Goal: Information Seeking & Learning: Learn about a topic

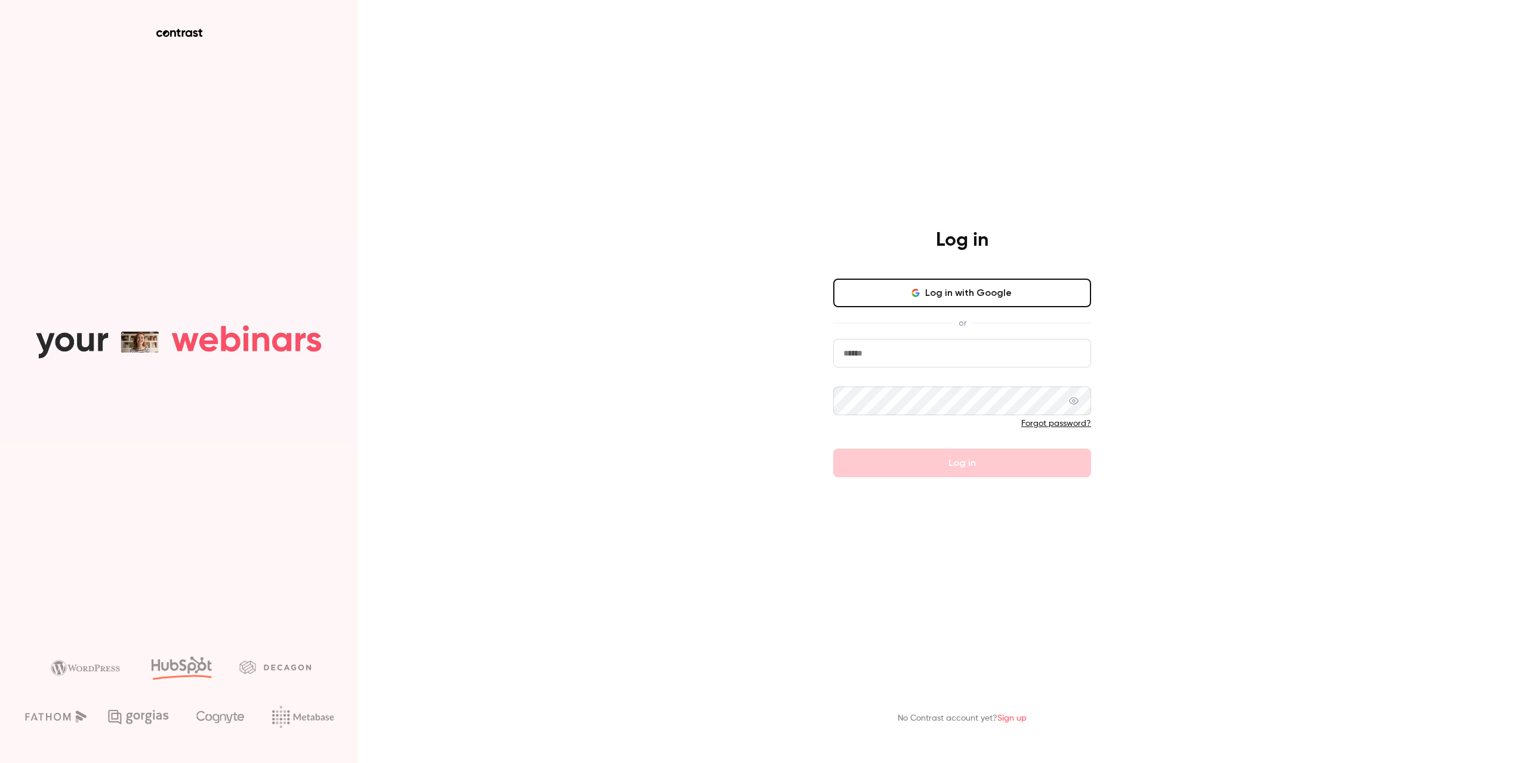
click at [172, 32] on icon at bounding box center [173, 33] width 6 height 7
click at [882, 360] on input "email" at bounding box center [962, 353] width 258 height 29
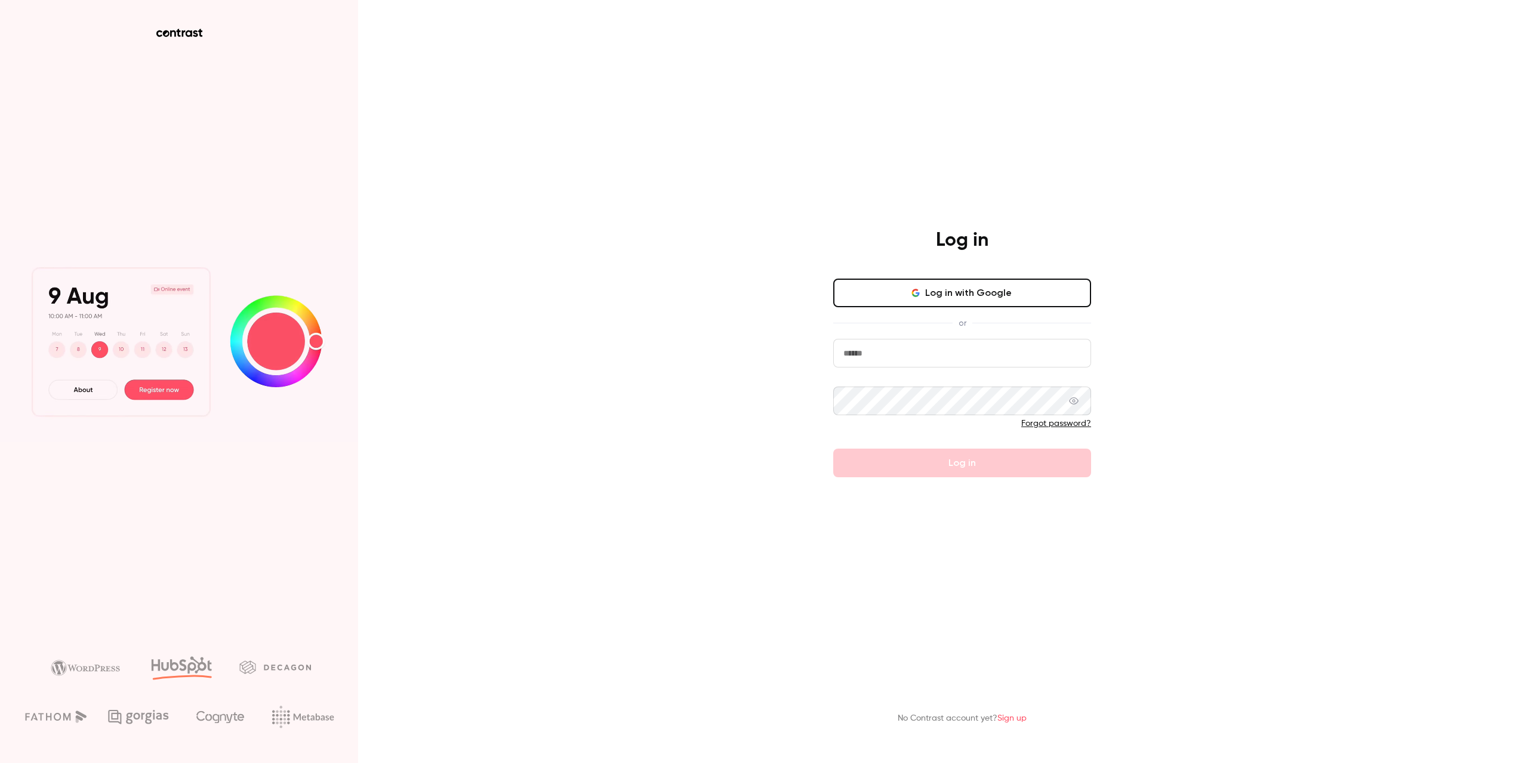
type input "**********"
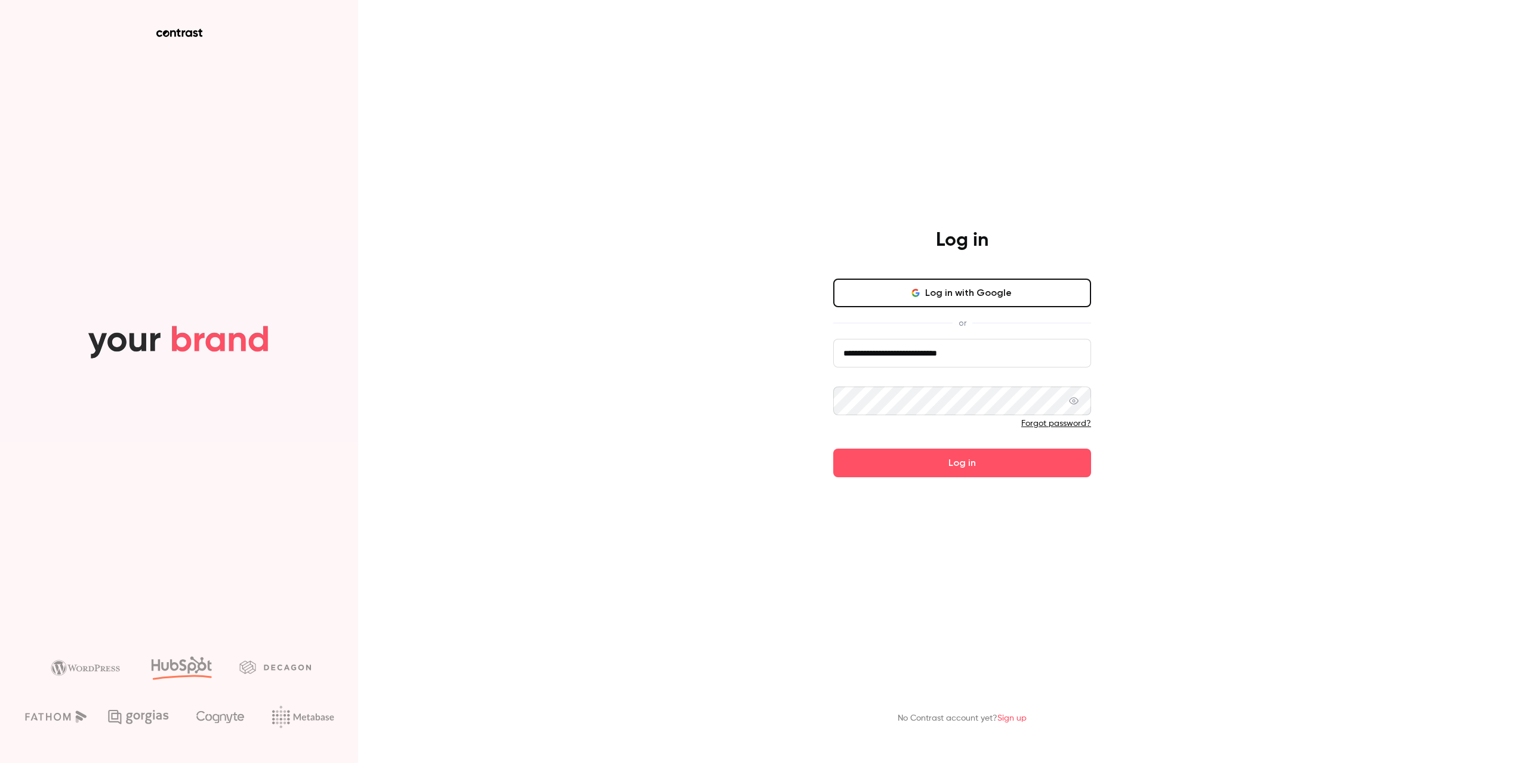
click at [833, 449] on button "Log in" at bounding box center [962, 463] width 258 height 29
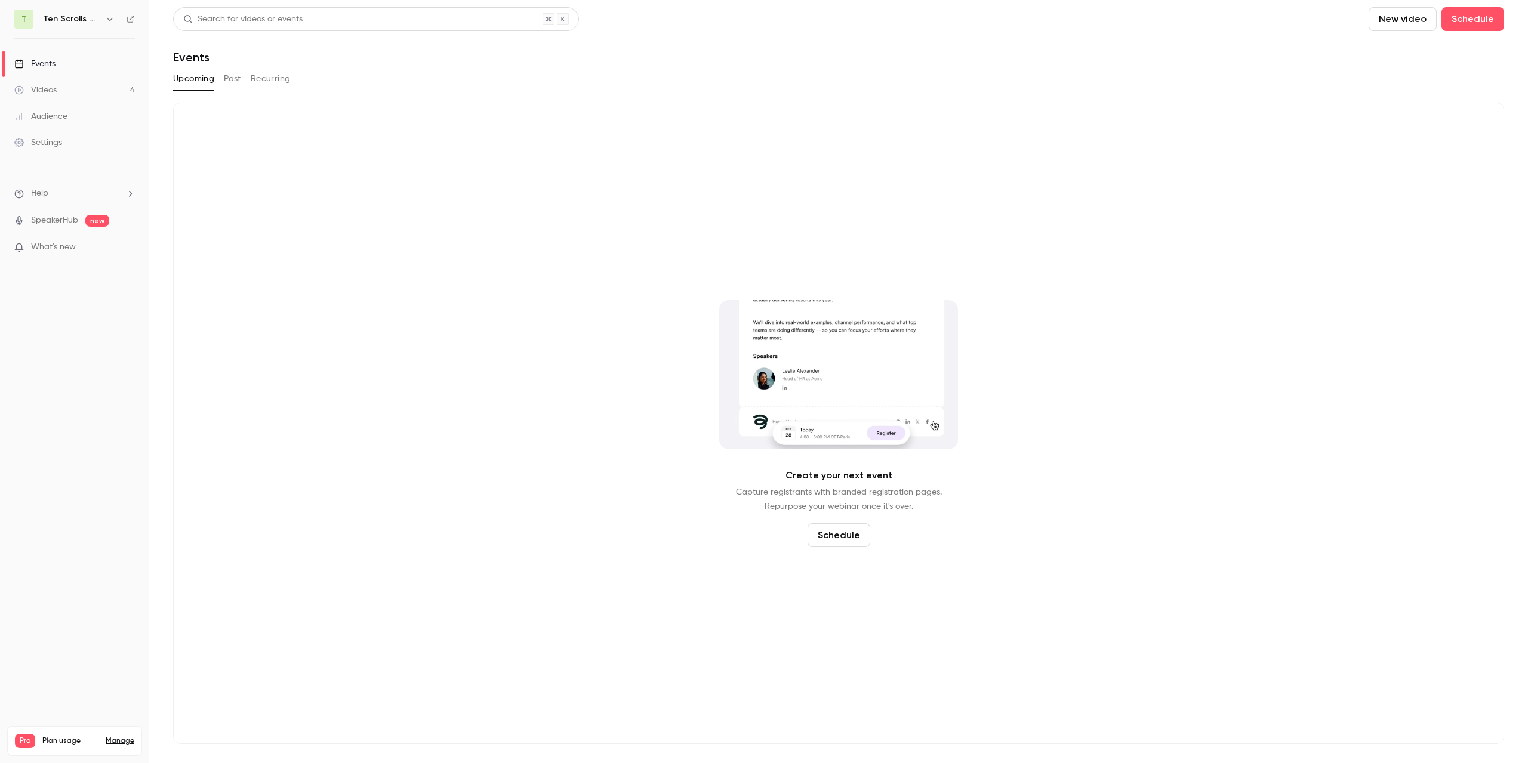
click at [63, 221] on link "SpeakerHub" at bounding box center [54, 220] width 47 height 13
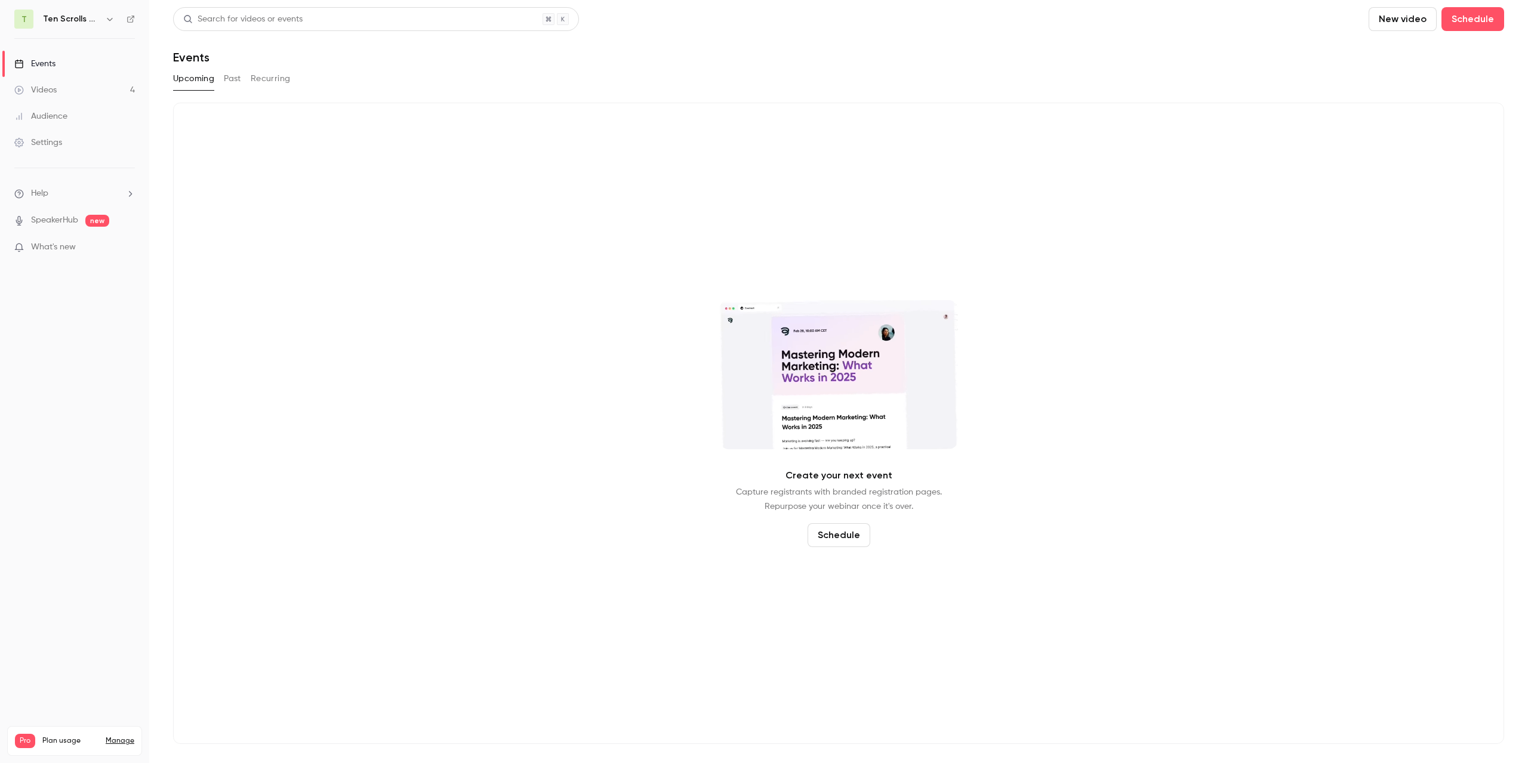
click at [241, 76] on button "Past" at bounding box center [232, 78] width 17 height 19
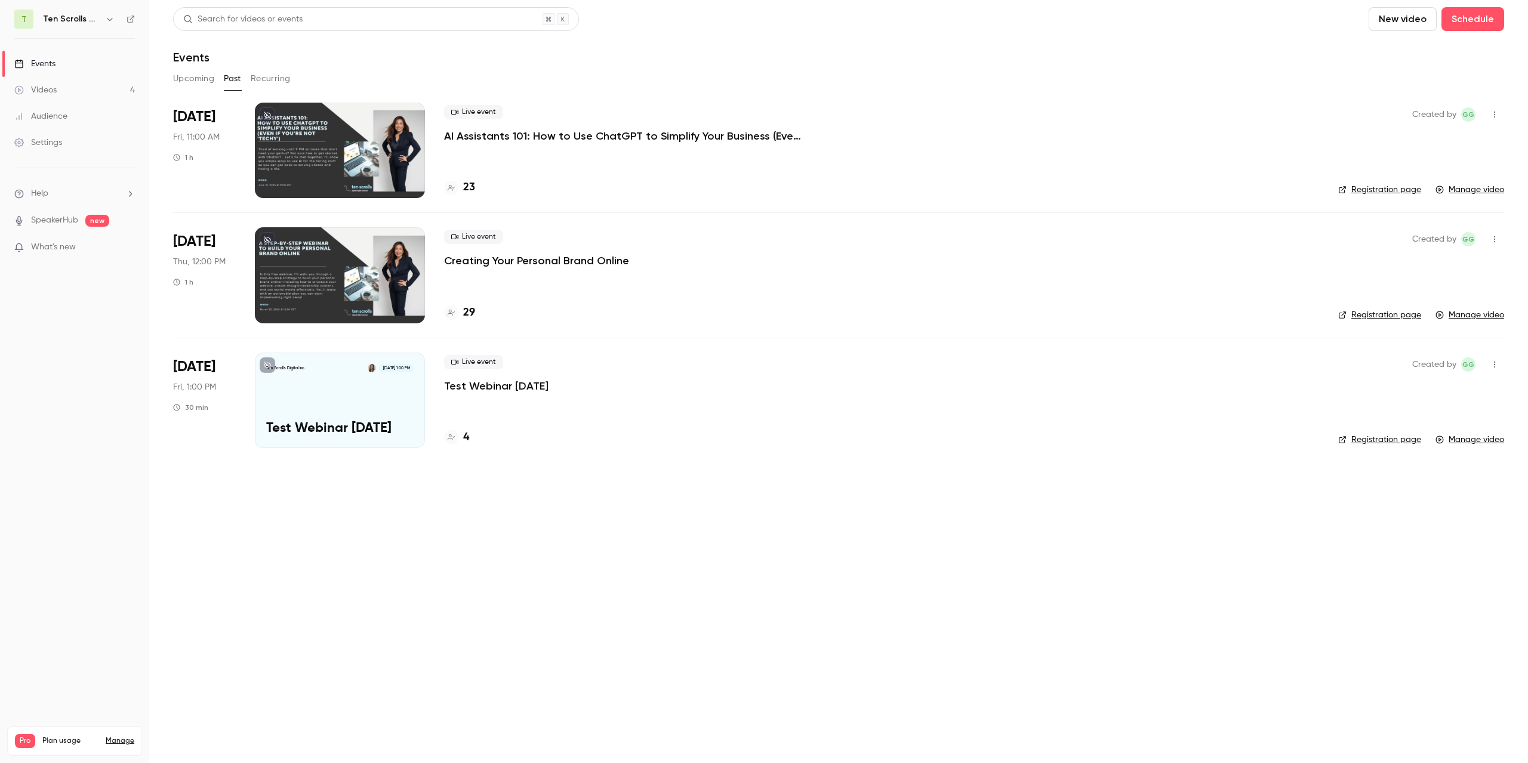
click at [651, 140] on p "AI Assistants 101: How to Use ChatGPT to Simplify Your Business (Even If You’re…" at bounding box center [623, 136] width 358 height 14
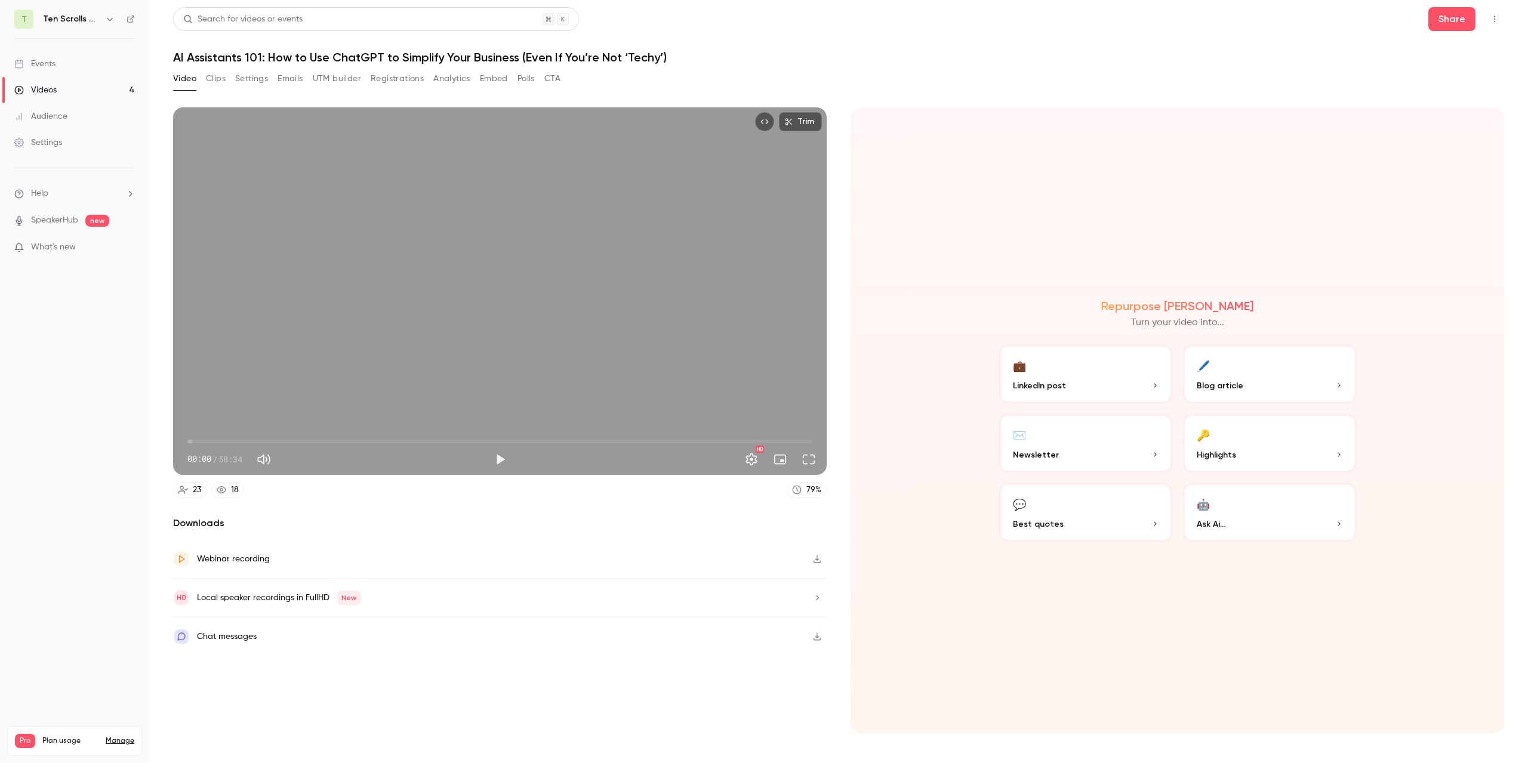
click at [215, 81] on button "Clips" at bounding box center [216, 78] width 20 height 19
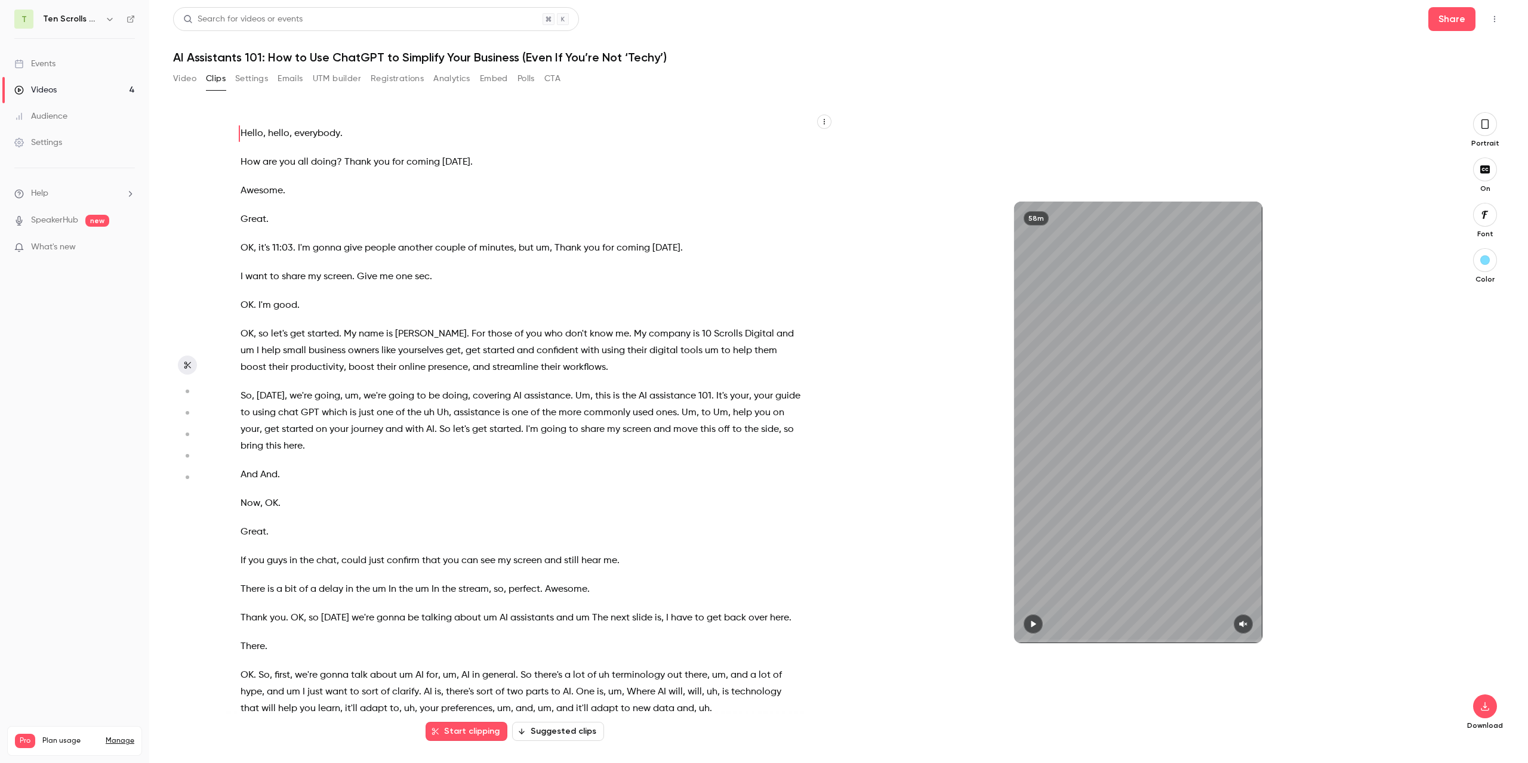
click at [261, 84] on button "Settings" at bounding box center [251, 78] width 33 height 19
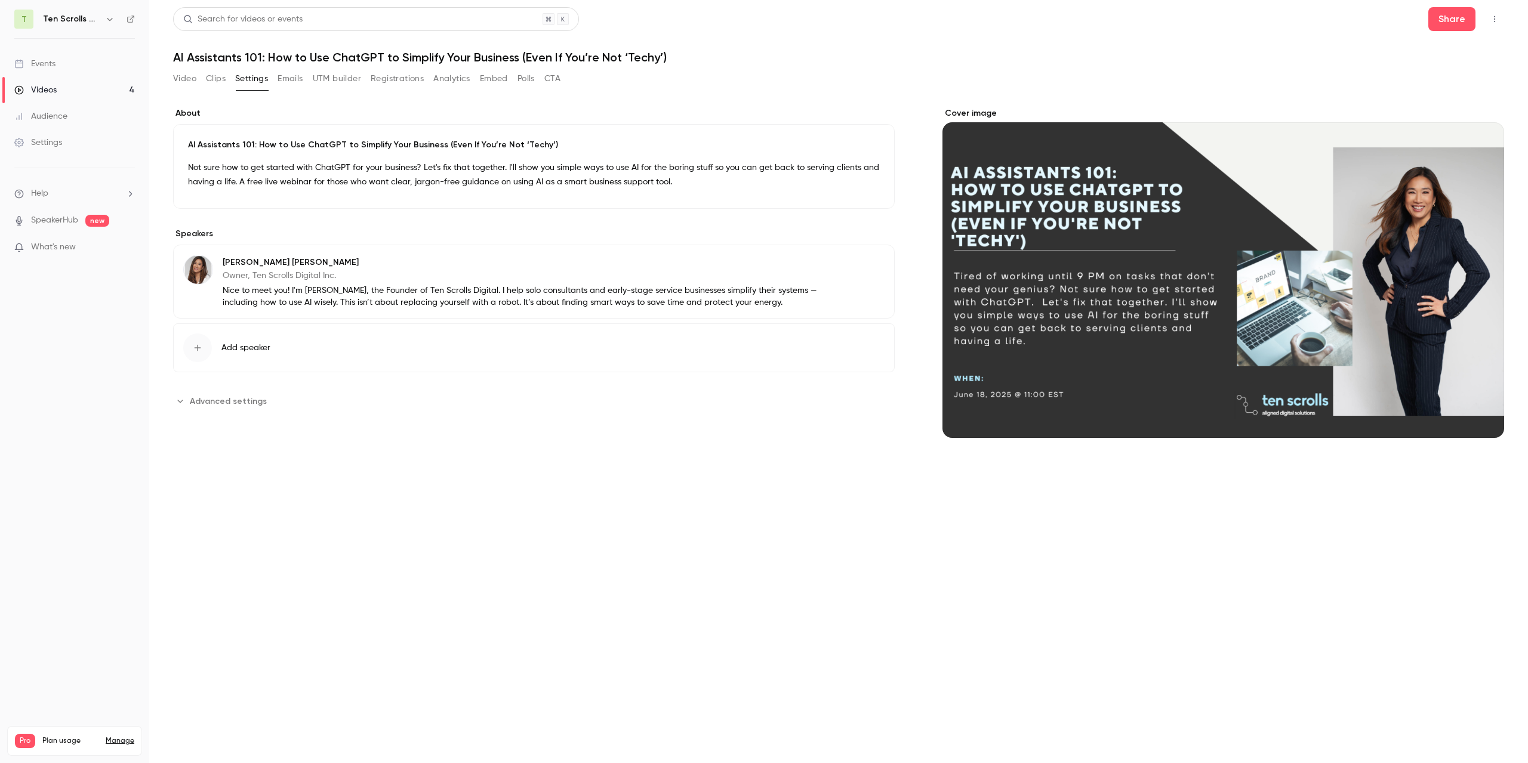
click at [286, 84] on button "Emails" at bounding box center [290, 78] width 25 height 19
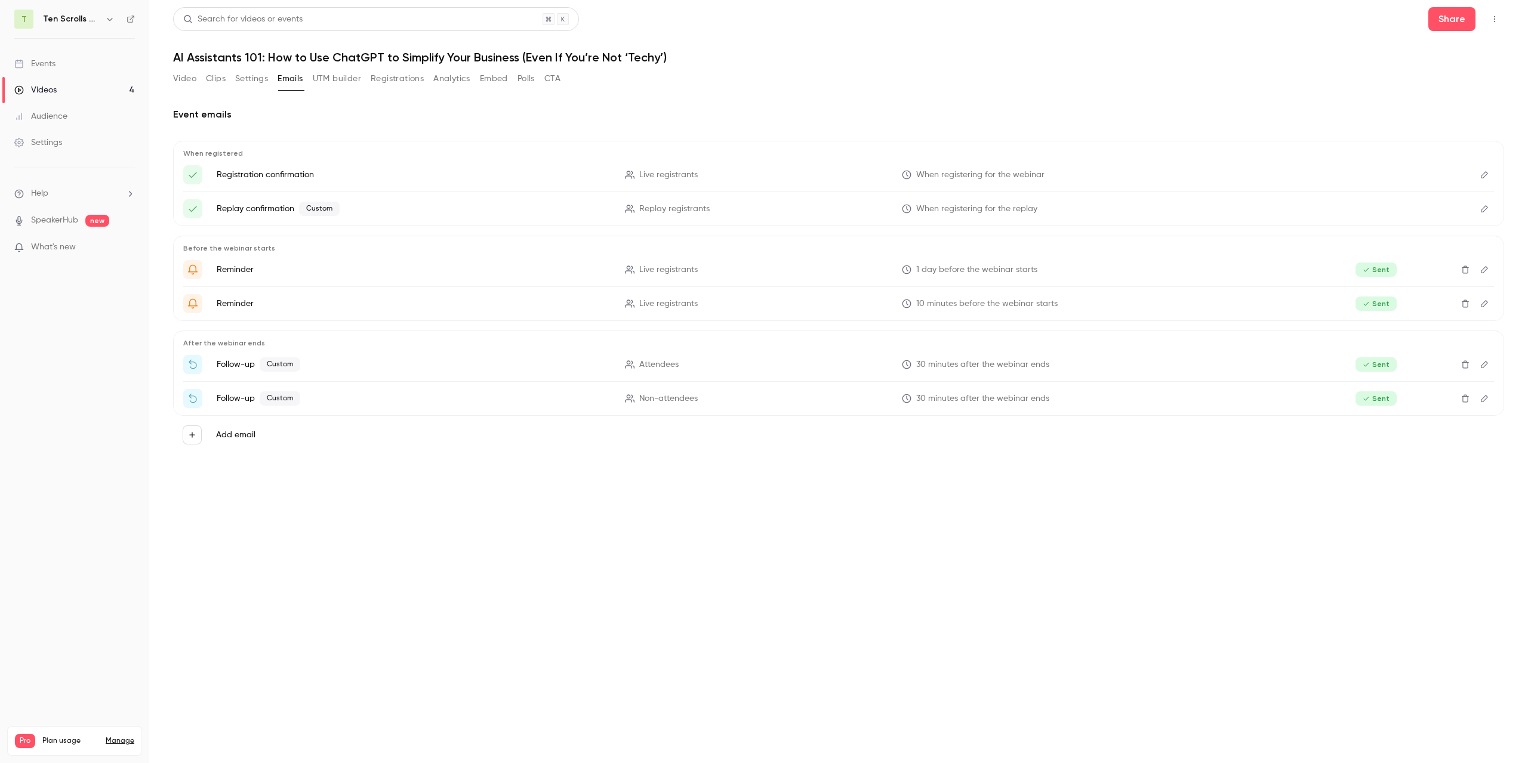
click at [337, 82] on button "UTM builder" at bounding box center [337, 78] width 48 height 19
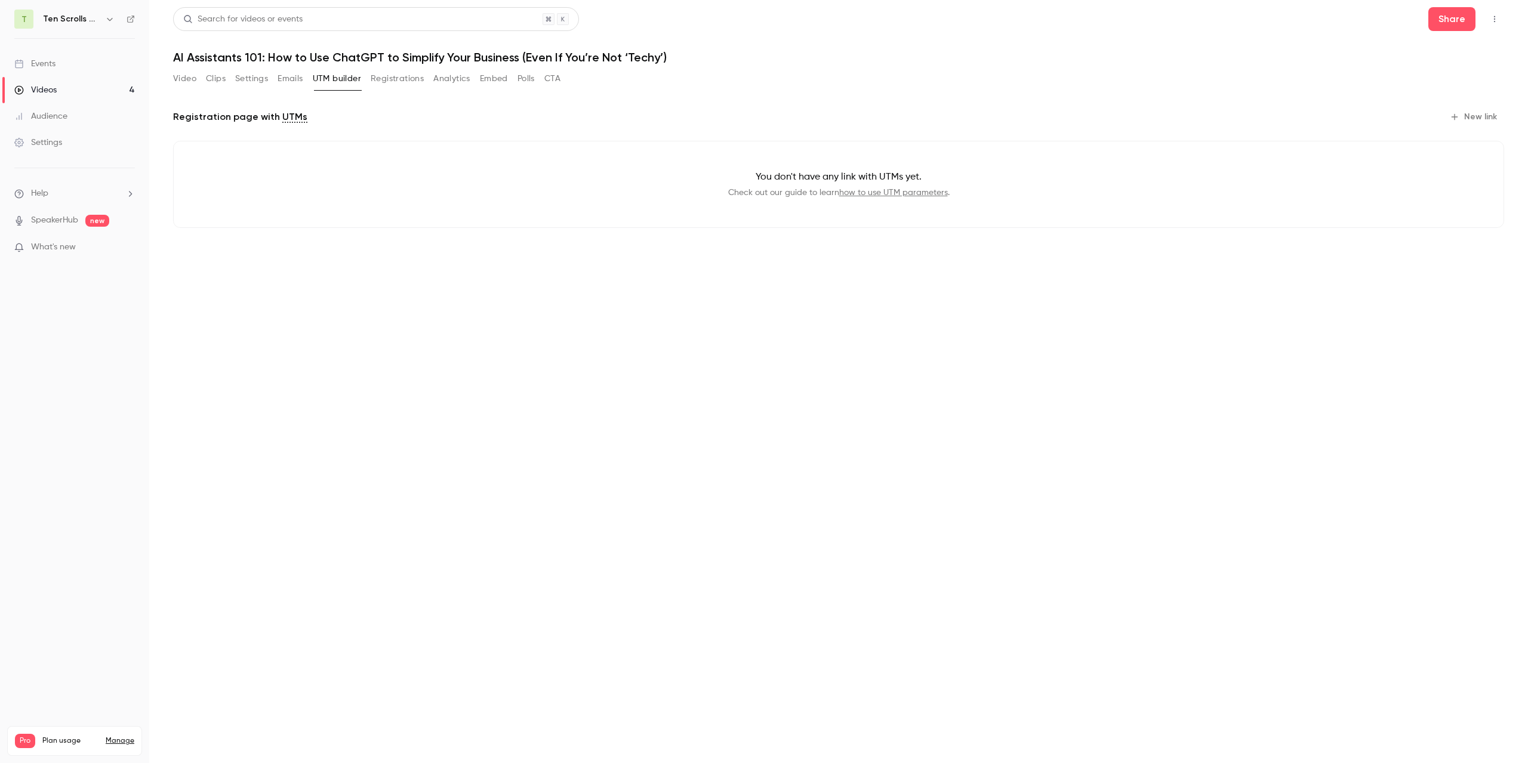
click at [294, 81] on button "Emails" at bounding box center [290, 78] width 25 height 19
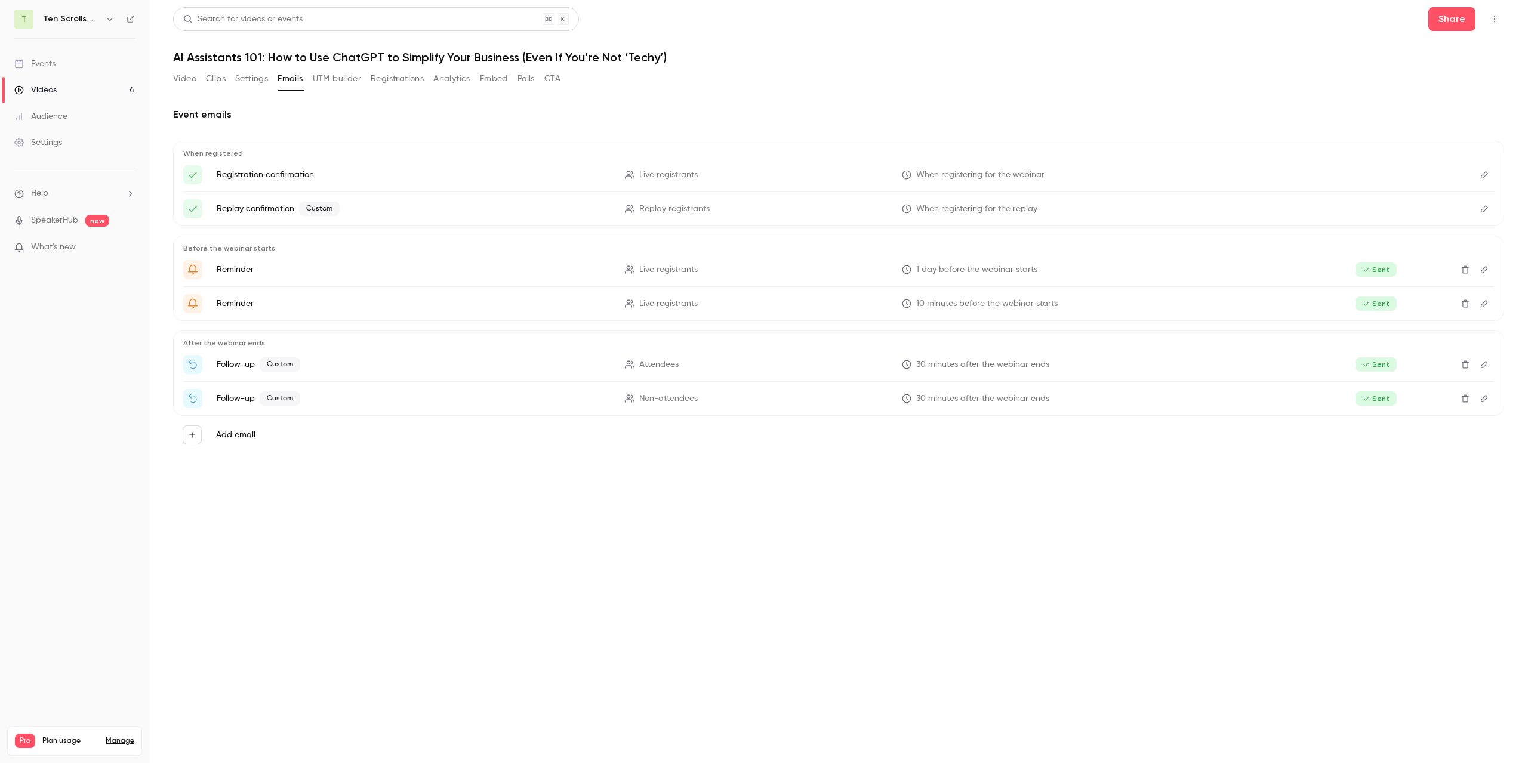
click at [1482, 364] on icon "Edit" at bounding box center [1485, 365] width 10 height 8
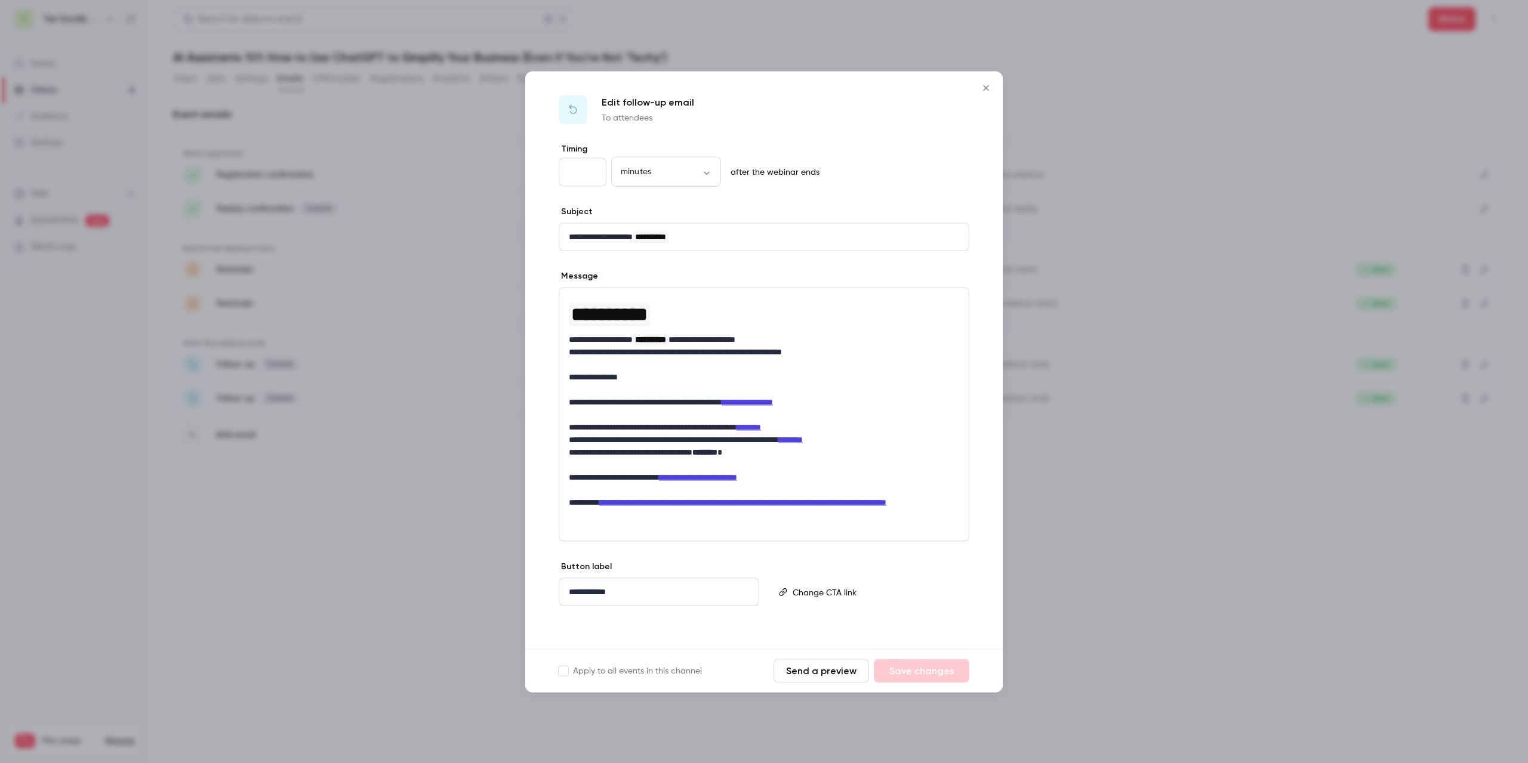
click at [987, 90] on icon "Close" at bounding box center [986, 88] width 14 height 10
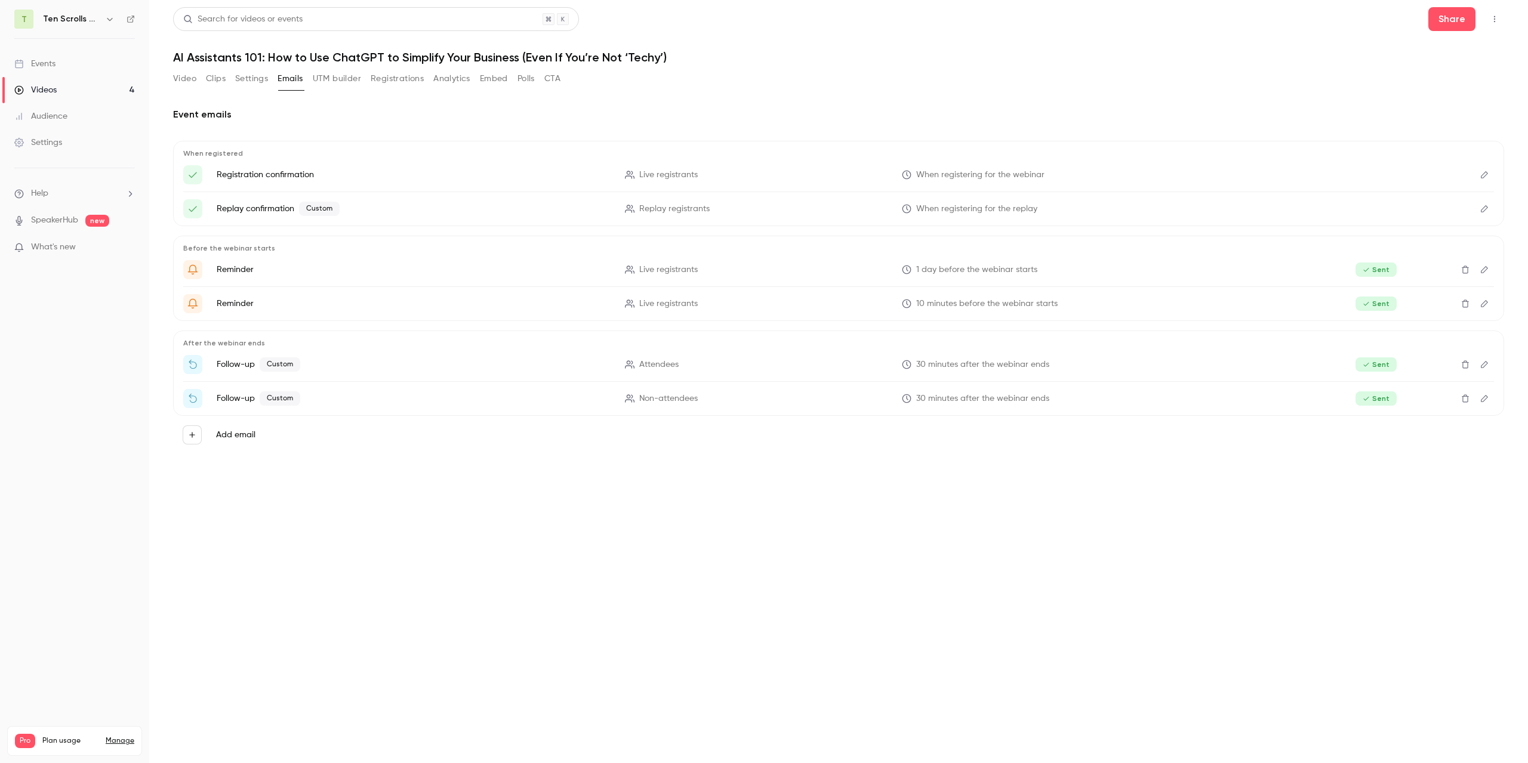
click at [338, 80] on button "UTM builder" at bounding box center [337, 78] width 48 height 19
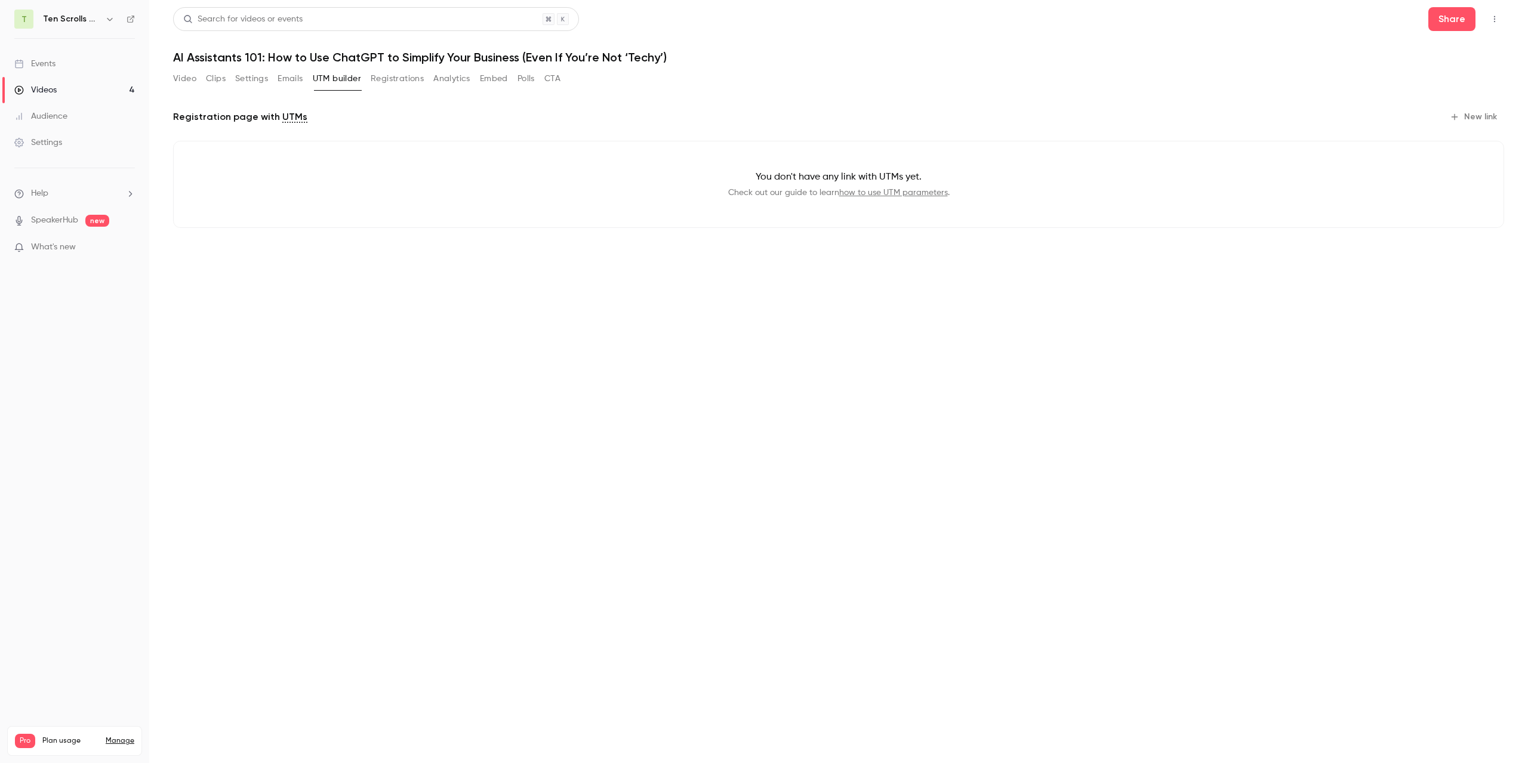
click at [416, 81] on button "Registrations" at bounding box center [397, 78] width 53 height 19
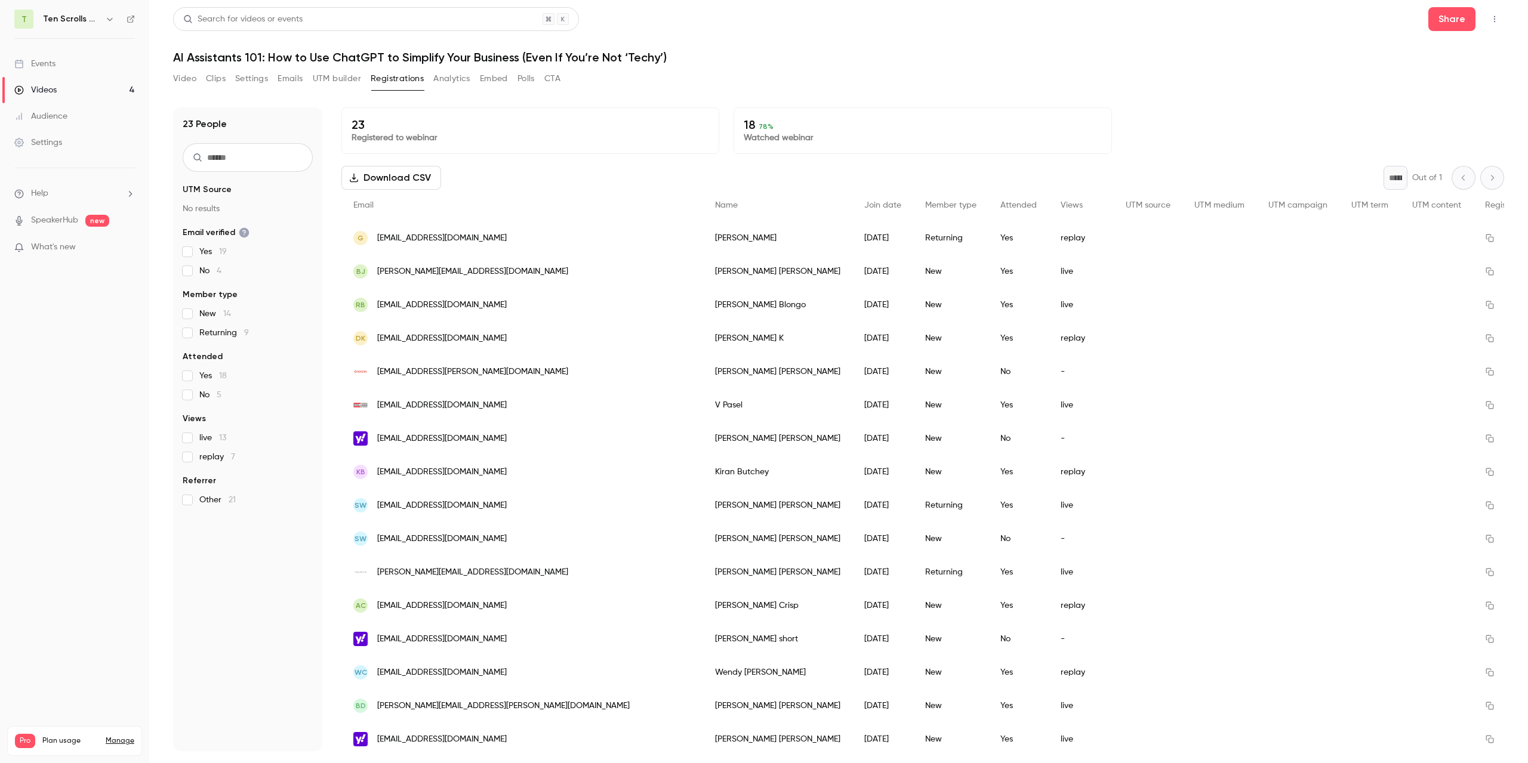
click at [464, 86] on button "Analytics" at bounding box center [451, 78] width 37 height 19
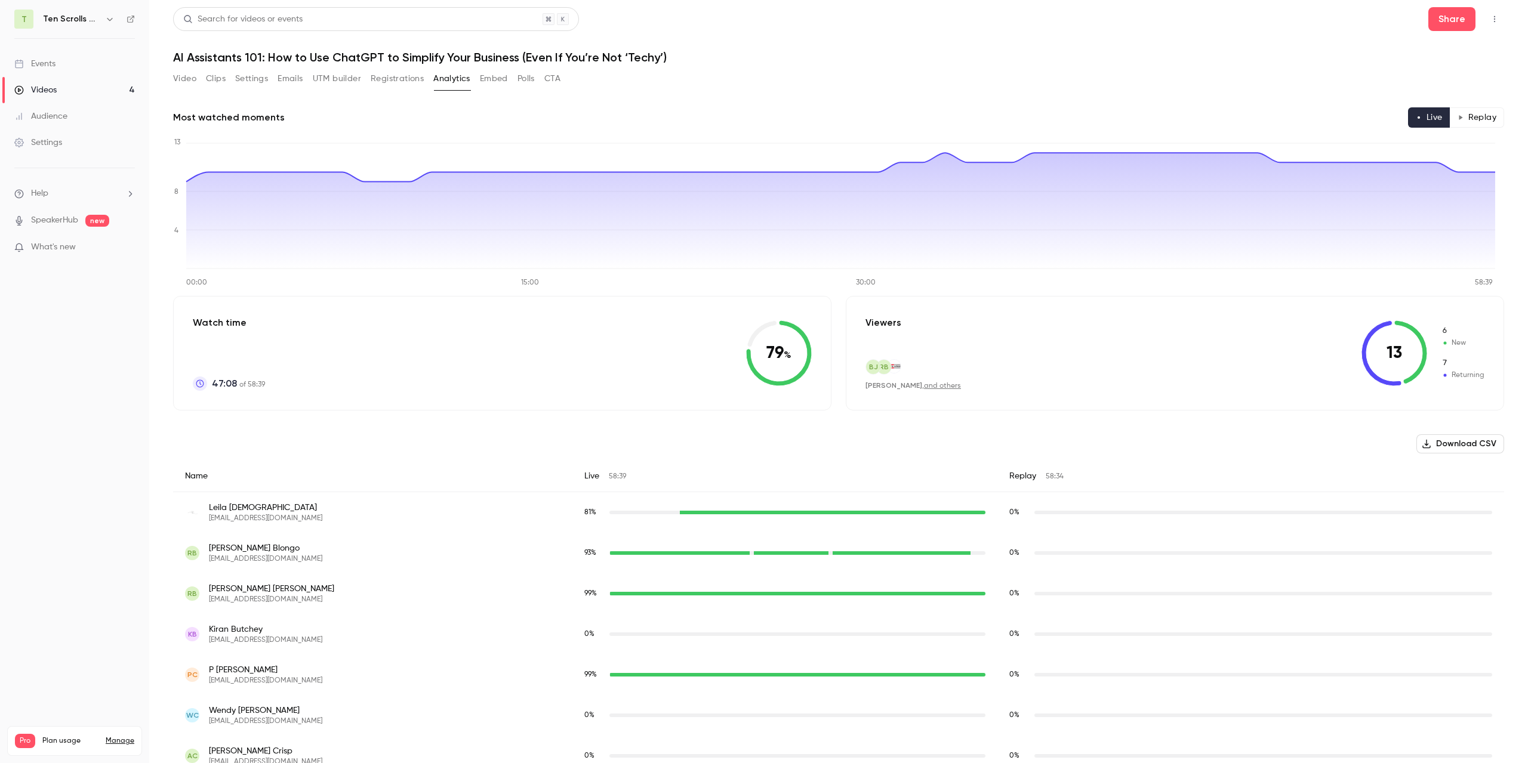
click at [506, 82] on button "Embed" at bounding box center [494, 78] width 28 height 19
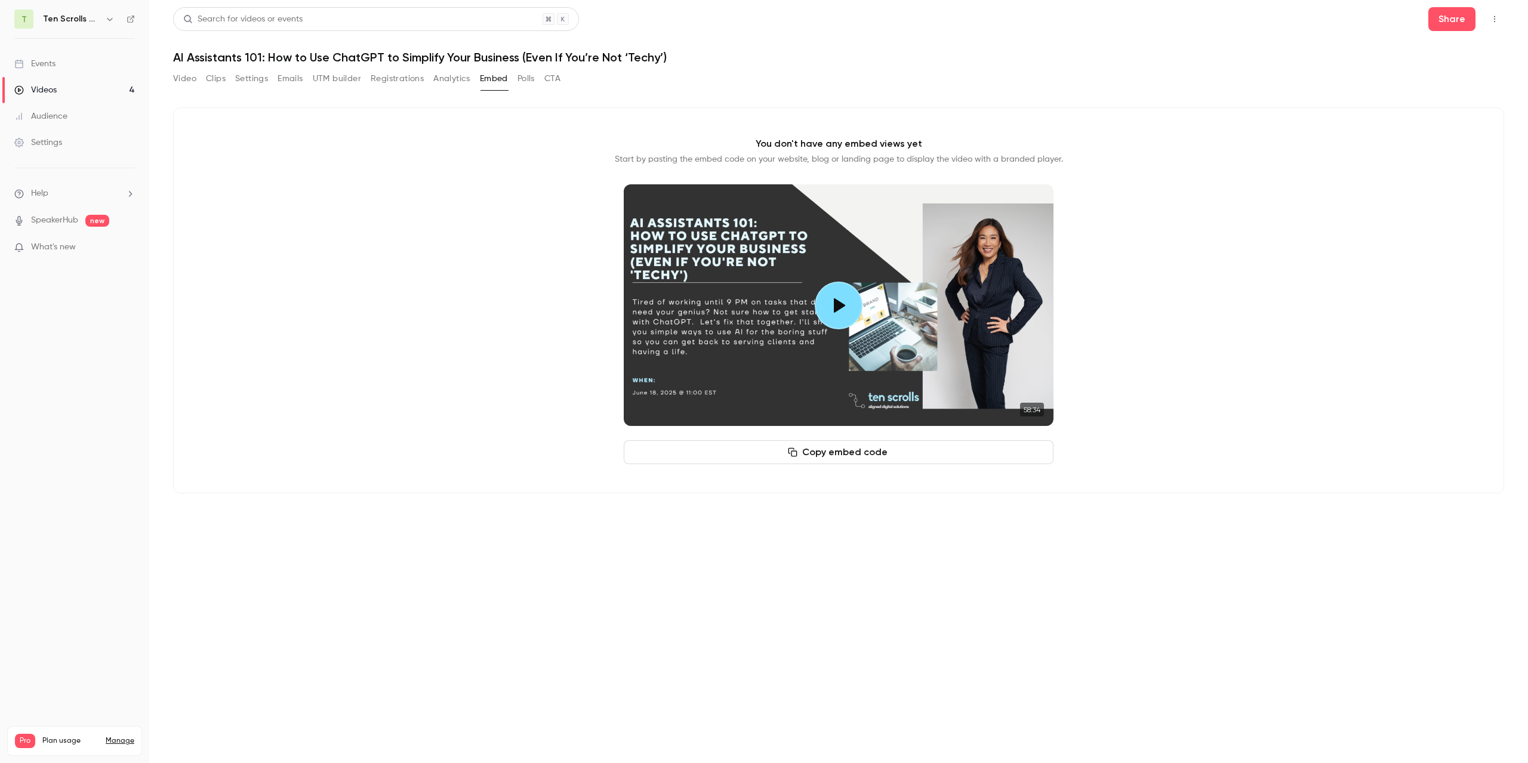
click at [392, 84] on button "Registrations" at bounding box center [397, 78] width 53 height 19
